Goal: Information Seeking & Learning: Learn about a topic

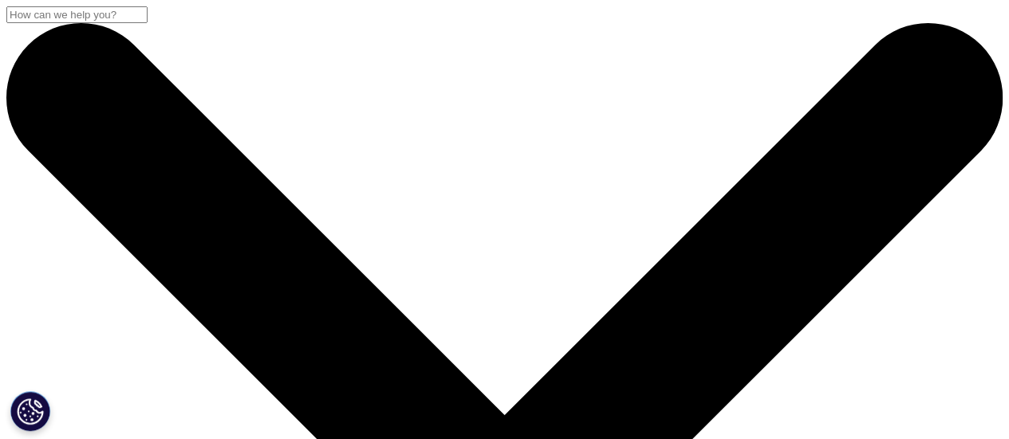
drag, startPoint x: 41, startPoint y: 20, endPoint x: 47, endPoint y: 26, distance: 8.5
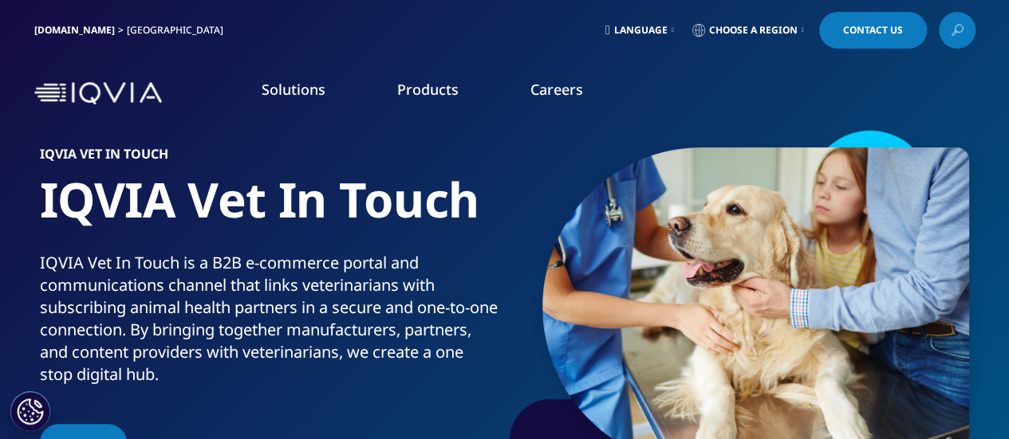
click at [47, 26] on link "IQVIA.COM" at bounding box center [74, 30] width 81 height 14
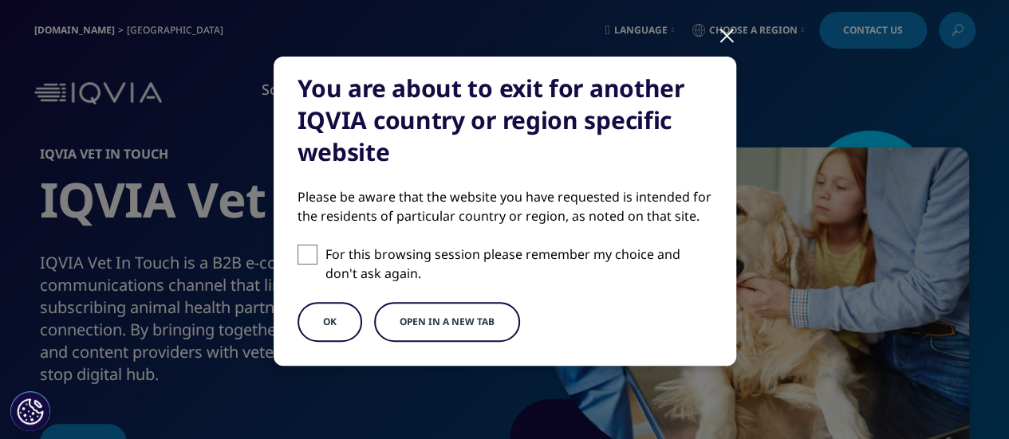
scroll to position [94, 0]
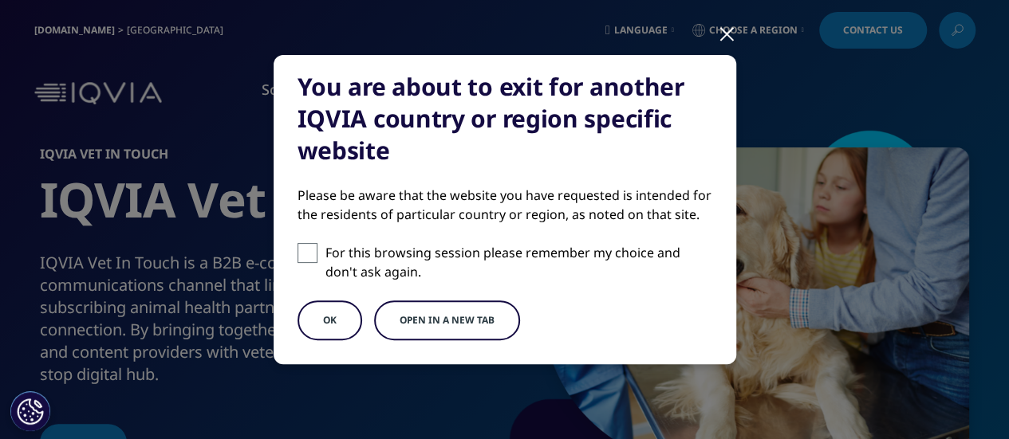
click at [337, 326] on button "OK" at bounding box center [329, 321] width 65 height 40
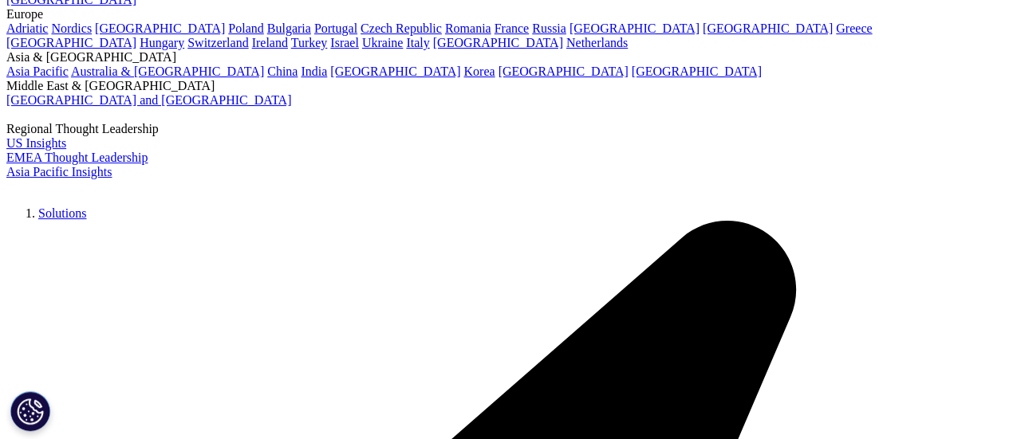
scroll to position [124, 0]
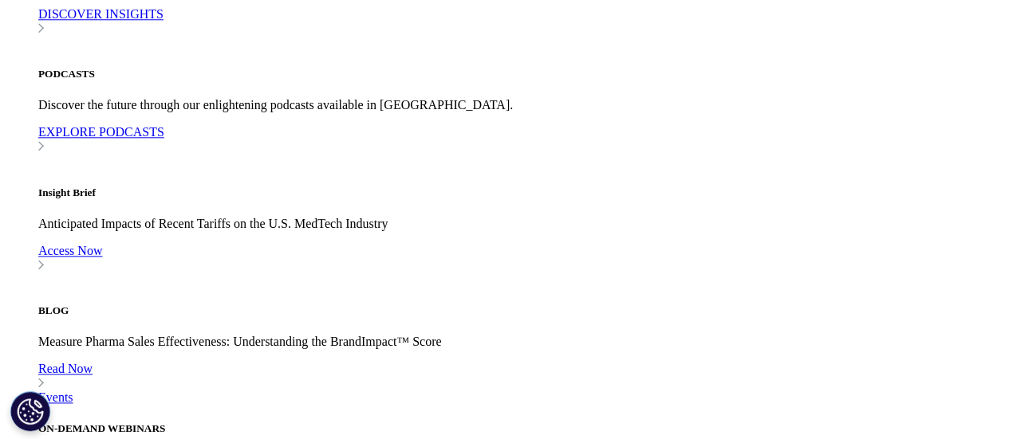
scroll to position [3899, 0]
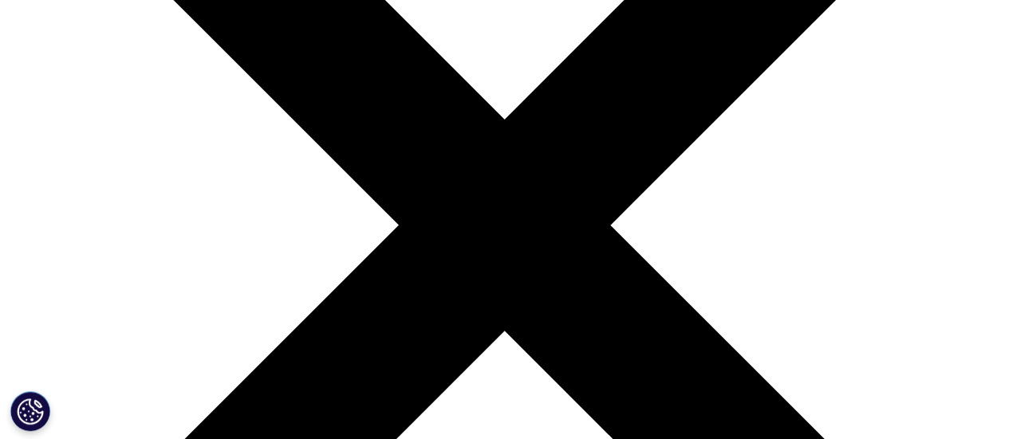
scroll to position [295, 0]
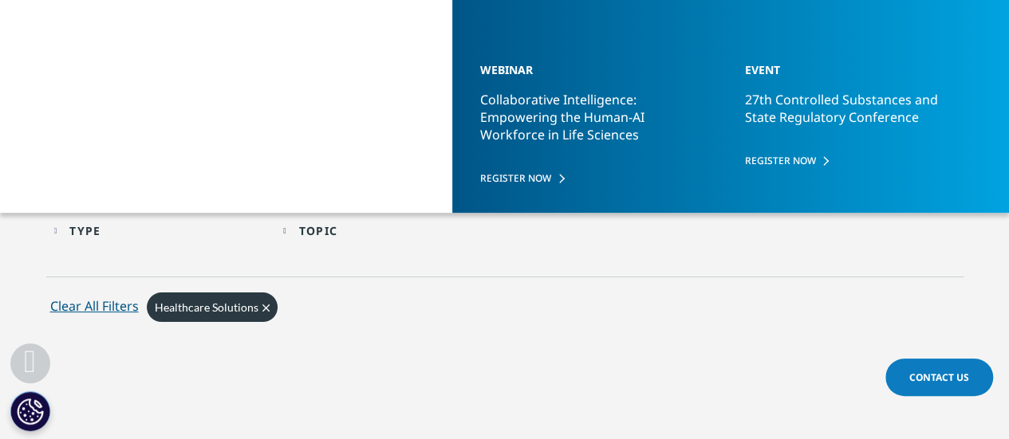
click at [552, 187] on input "Search" at bounding box center [481, 175] width 638 height 36
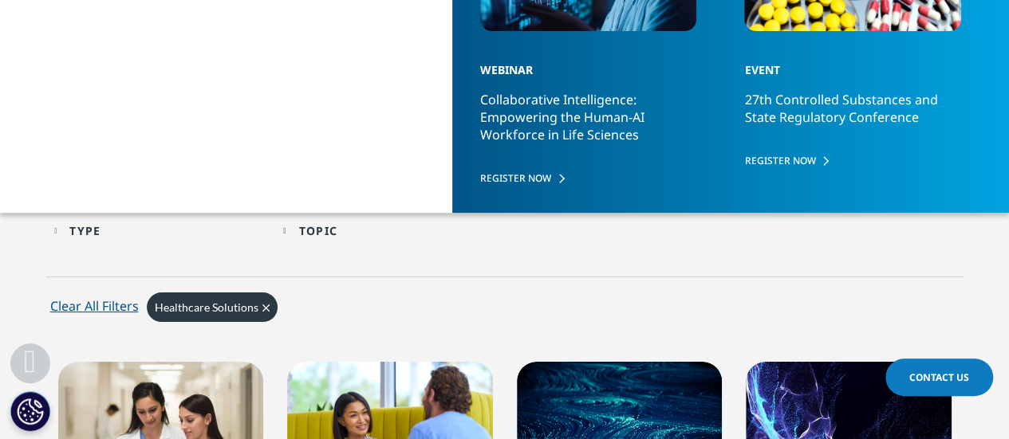
drag, startPoint x: 325, startPoint y: 185, endPoint x: 77, endPoint y: 178, distance: 247.3
paste input "erinarian"
type input "veterinarian"
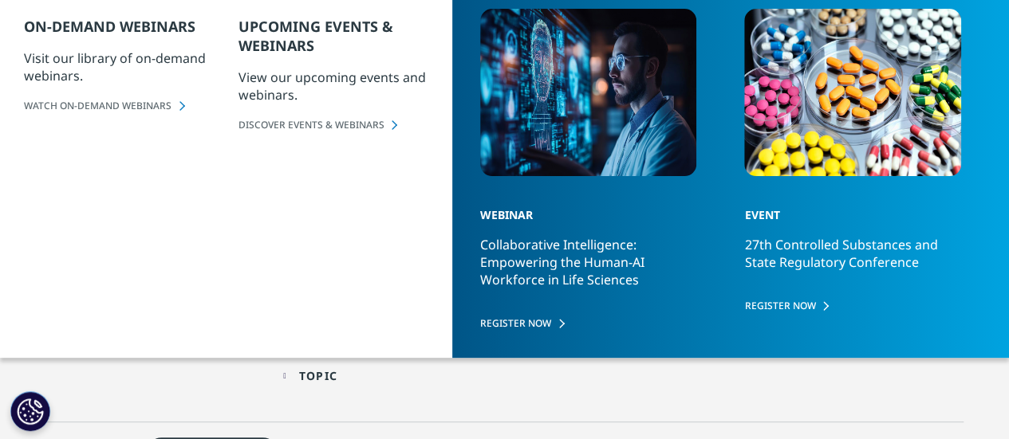
scroll to position [141, 0]
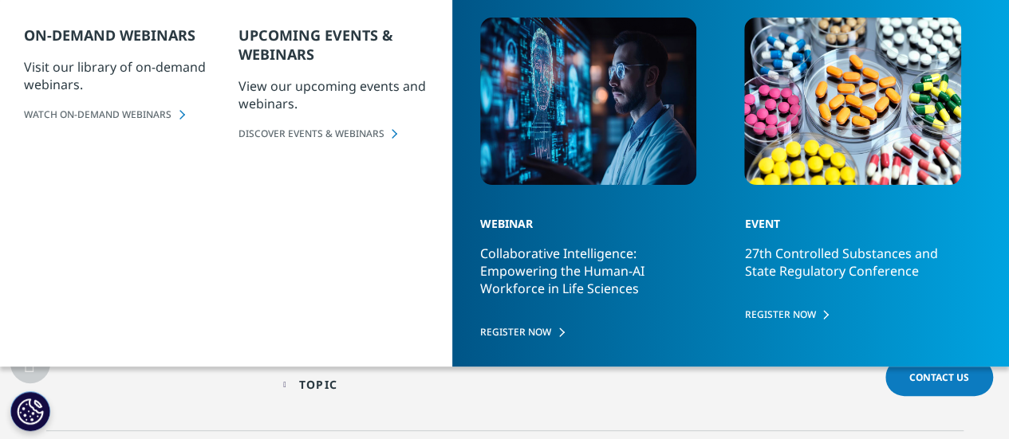
scroll to position [295, 0]
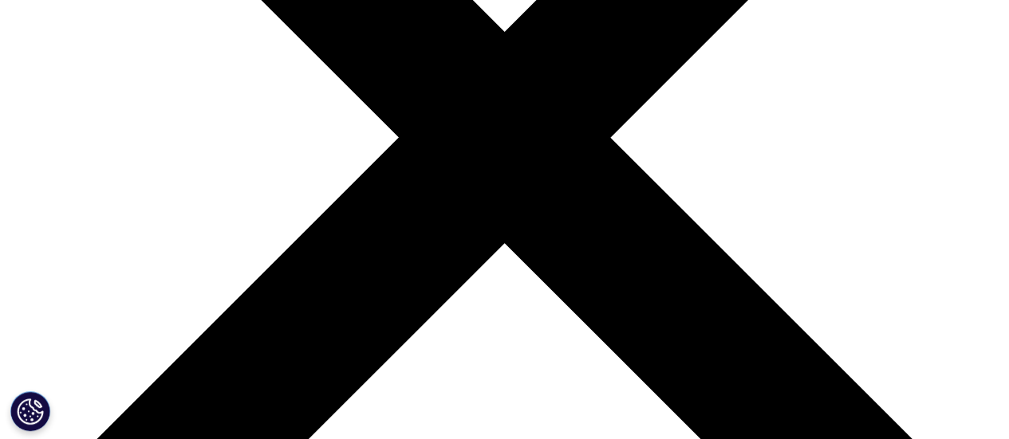
scroll to position [387, 0]
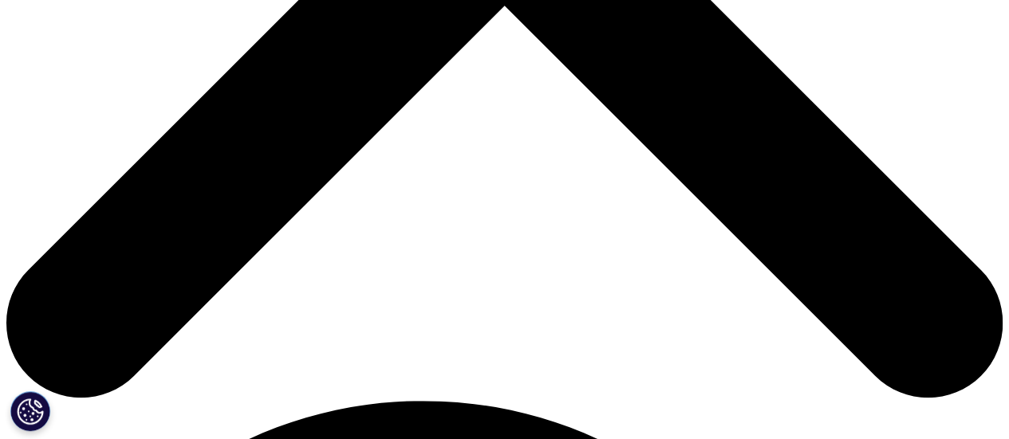
scroll to position [620, 0]
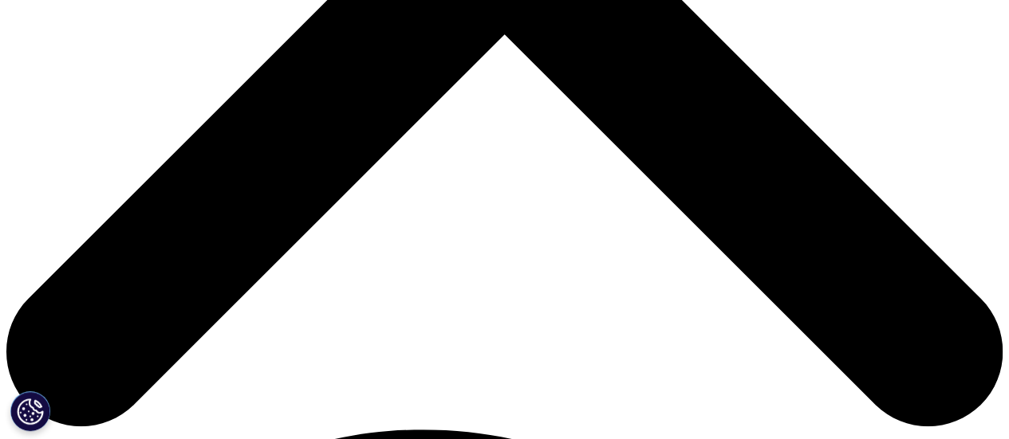
scroll to position [590, 0]
